Goal: Information Seeking & Learning: Learn about a topic

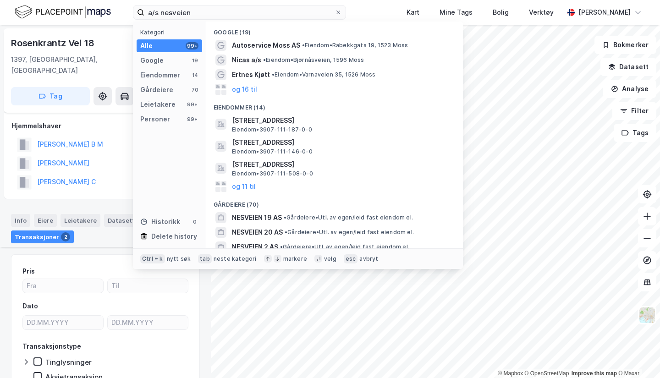
scroll to position [217, 0]
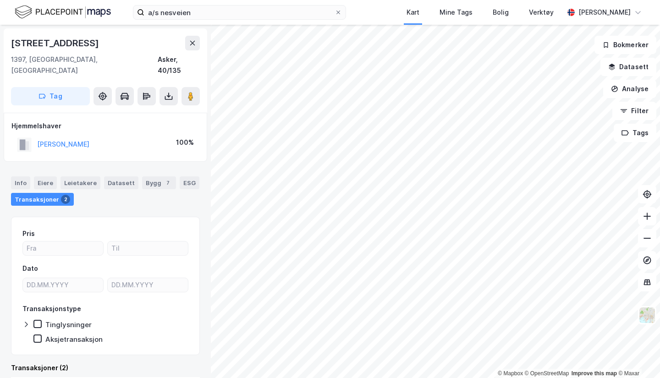
click at [177, 87] on button at bounding box center [169, 96] width 18 height 18
click at [130, 177] on div "Datasett" at bounding box center [121, 183] width 34 height 13
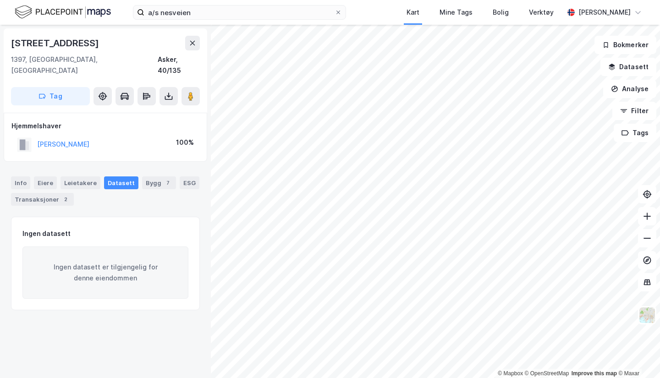
click at [50, 193] on div "Transaksjoner 2" at bounding box center [42, 199] width 63 height 13
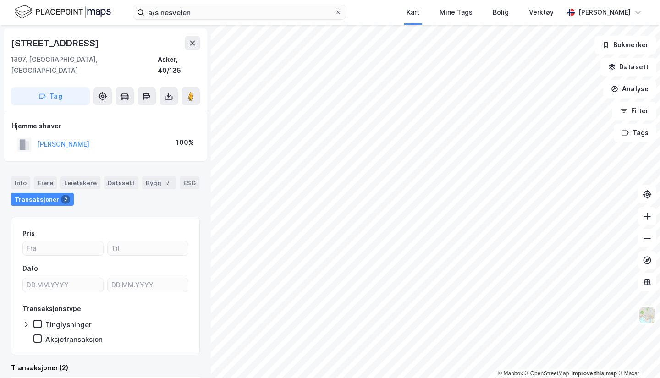
scroll to position [201, 0]
